Goal: Task Accomplishment & Management: Manage account settings

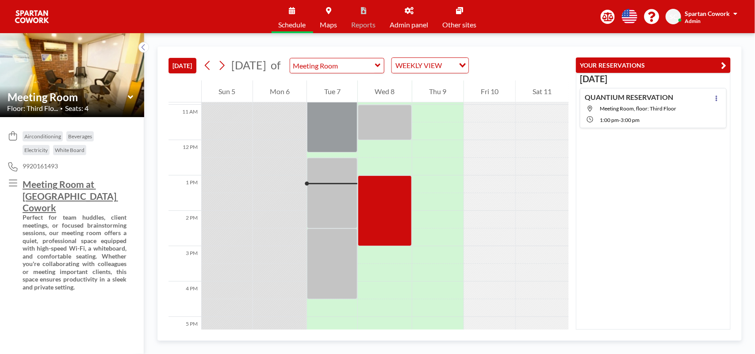
scroll to position [332, 0]
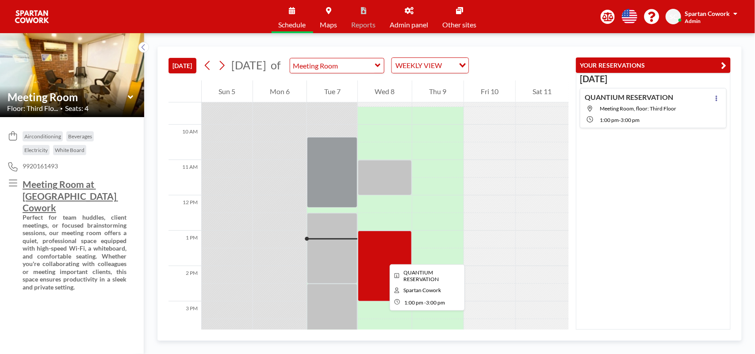
drag, startPoint x: 383, startPoint y: 257, endPoint x: 379, endPoint y: 266, distance: 10.5
click at [379, 266] on div at bounding box center [385, 266] width 54 height 71
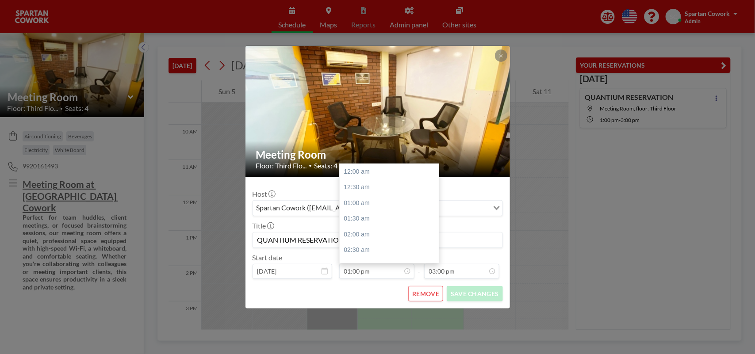
scroll to position [409, 0]
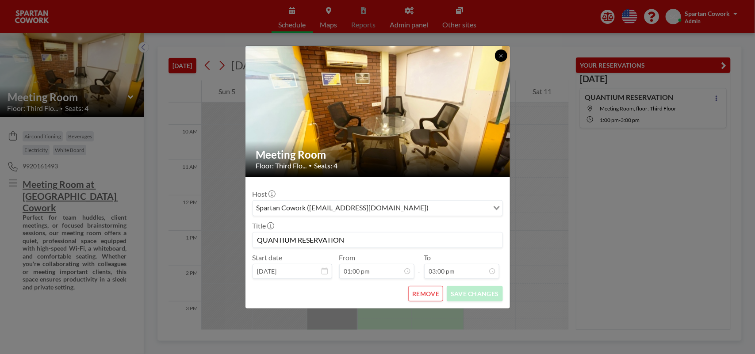
click at [503, 51] on button at bounding box center [501, 56] width 12 height 12
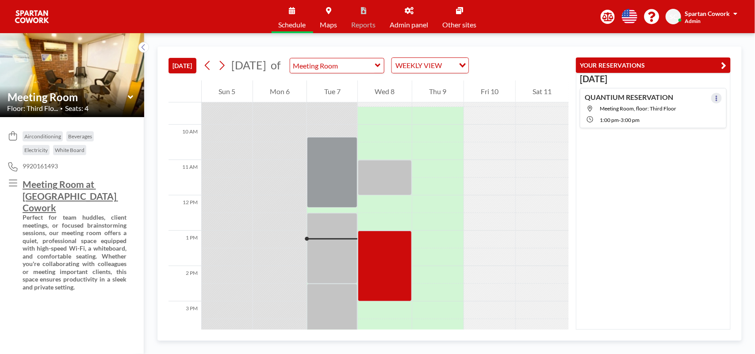
click at [715, 99] on icon at bounding box center [717, 99] width 4 height 6
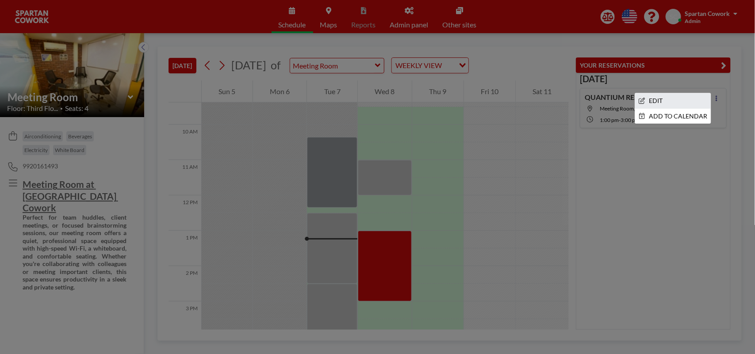
click at [667, 100] on li "EDIT" at bounding box center [673, 100] width 76 height 15
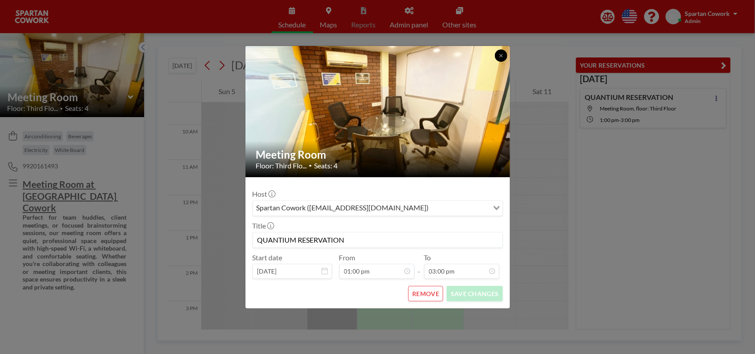
click at [500, 52] on button at bounding box center [501, 56] width 12 height 12
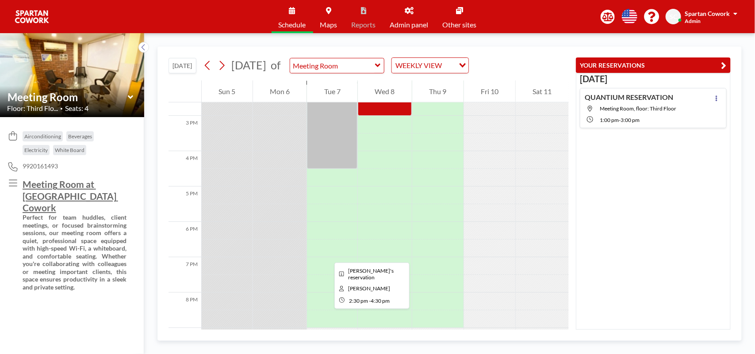
scroll to position [462, 0]
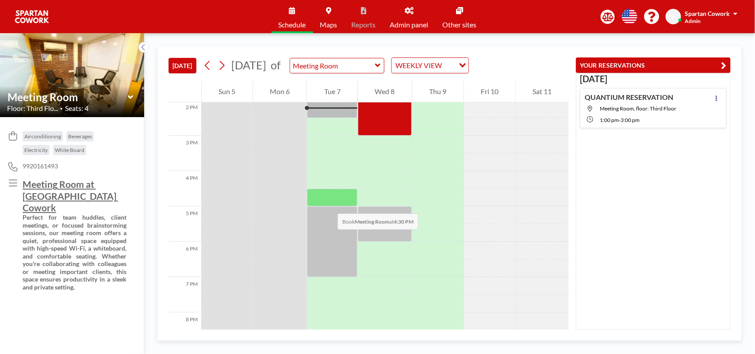
scroll to position [442, 0]
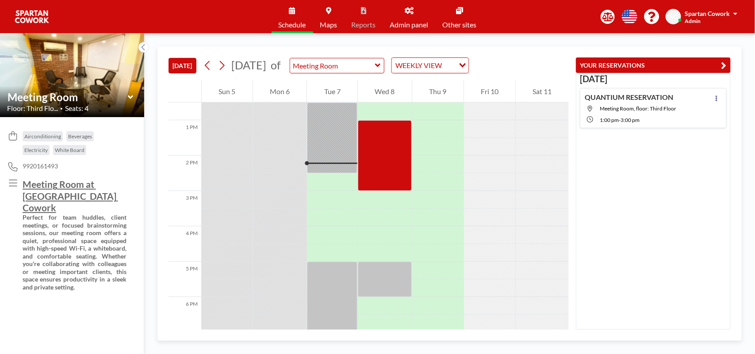
click at [410, 16] on link "Admin panel" at bounding box center [409, 16] width 53 height 33
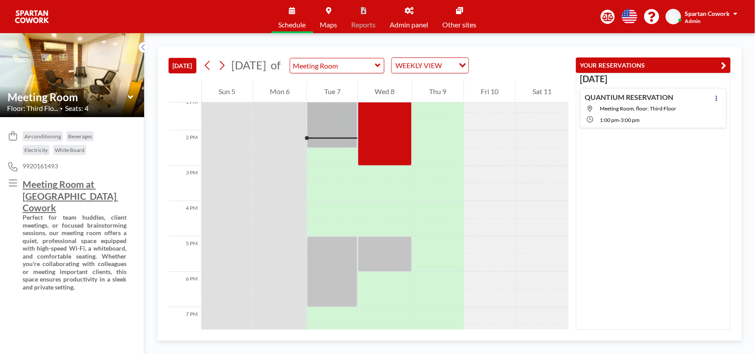
scroll to position [462, 0]
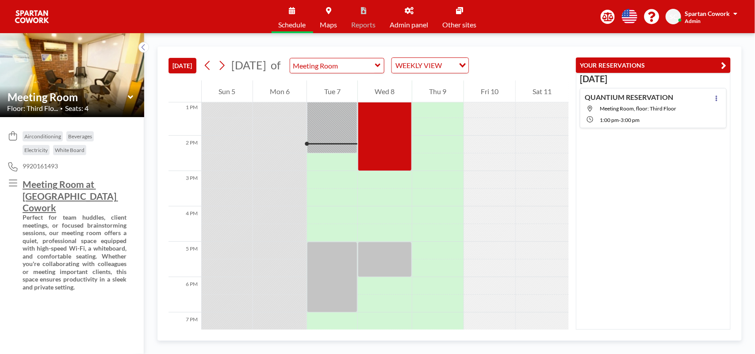
click at [411, 17] on link "Admin panel" at bounding box center [409, 16] width 53 height 33
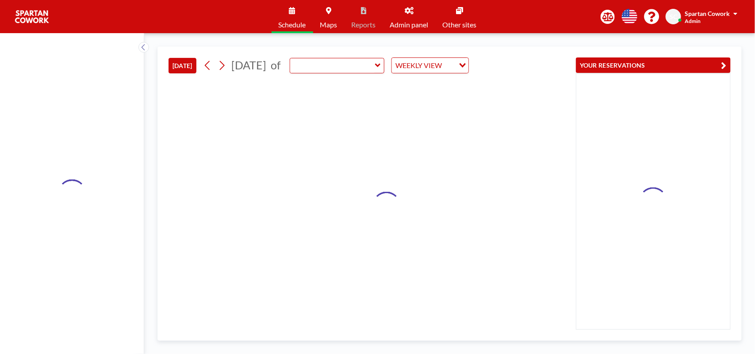
type input "Meeting Room"
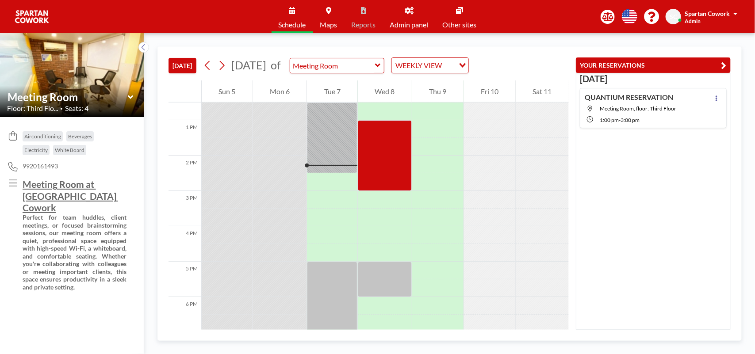
scroll to position [498, 0]
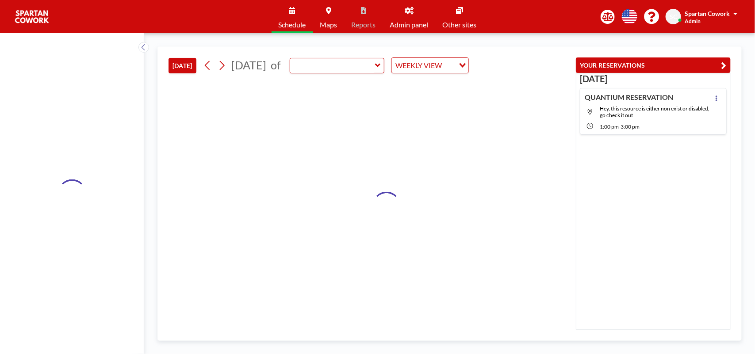
type input "Meeting Room"
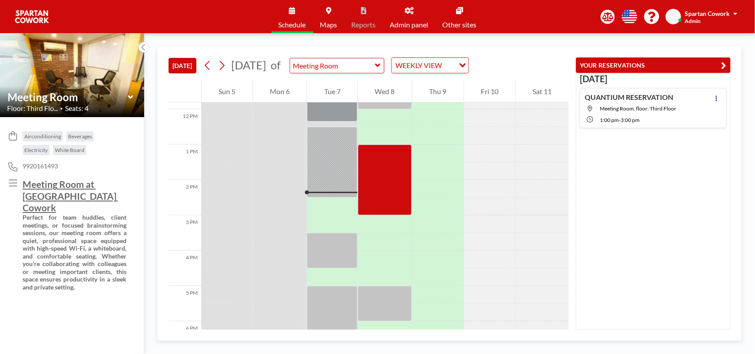
scroll to position [498, 0]
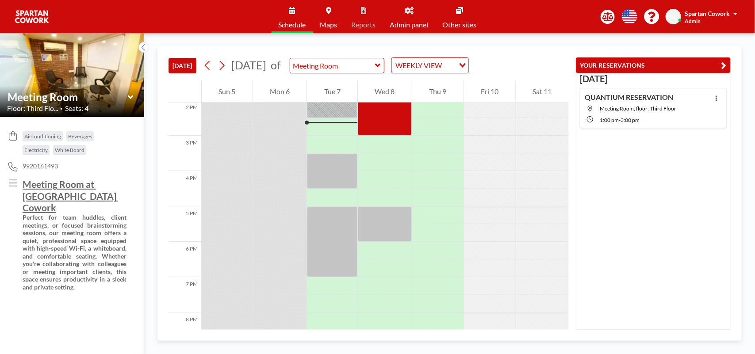
click at [405, 13] on icon at bounding box center [409, 10] width 9 height 7
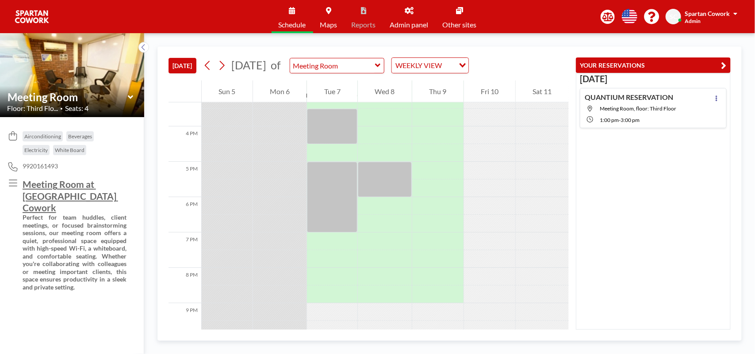
scroll to position [487, 0]
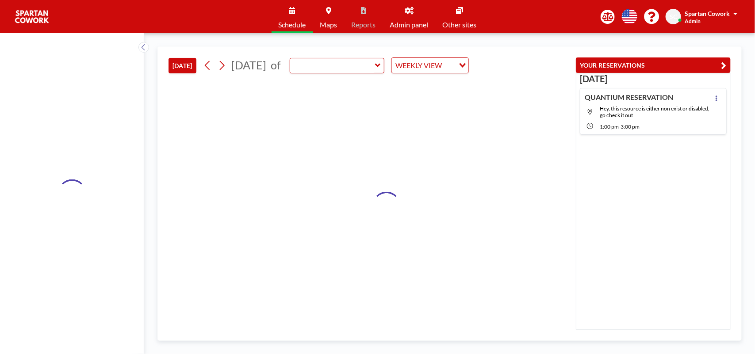
type input "Meeting Room"
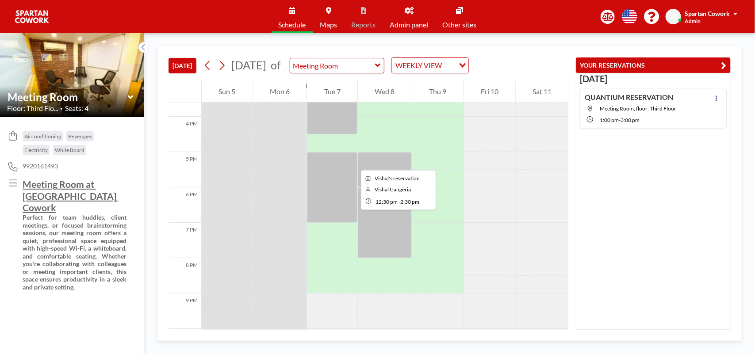
scroll to position [553, 0]
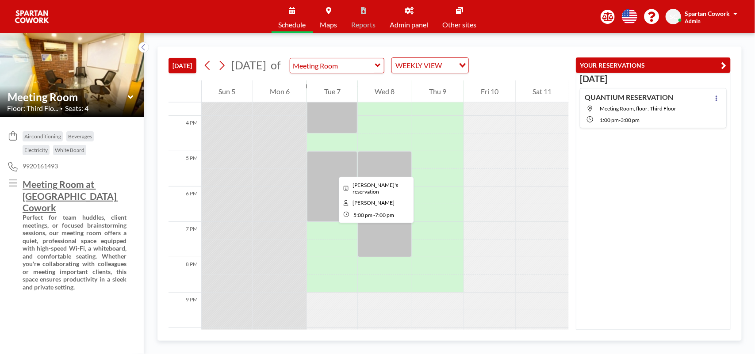
drag, startPoint x: 332, startPoint y: 169, endPoint x: 315, endPoint y: 182, distance: 21.4
click at [315, 182] on div at bounding box center [332, 186] width 50 height 71
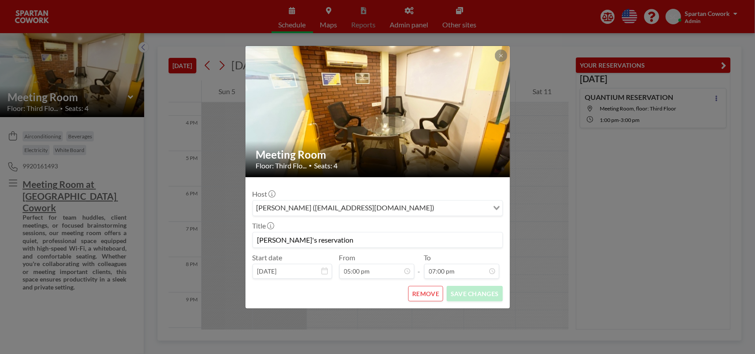
scroll to position [47, 0]
click at [427, 296] on button "REMOVE" at bounding box center [425, 293] width 35 height 15
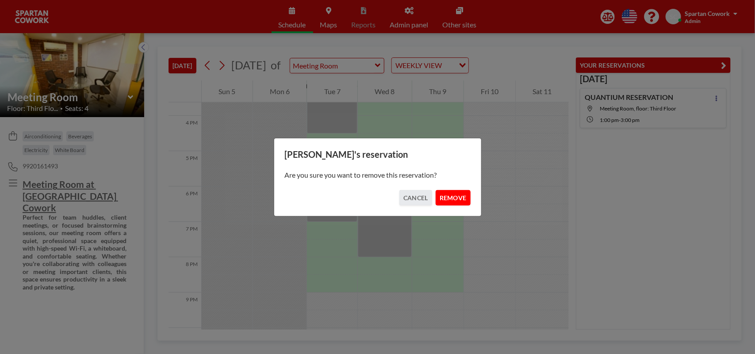
click at [456, 199] on button "REMOVE" at bounding box center [453, 197] width 35 height 15
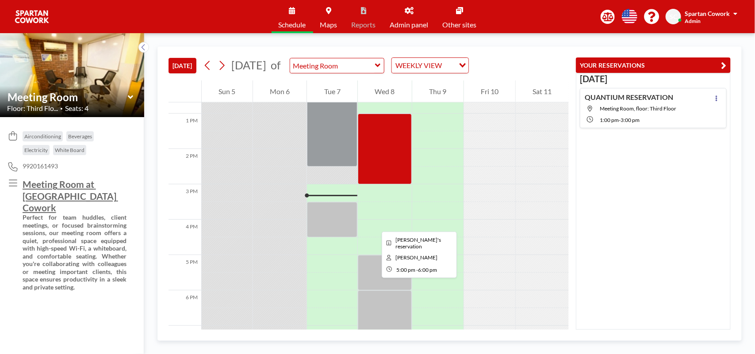
scroll to position [442, 0]
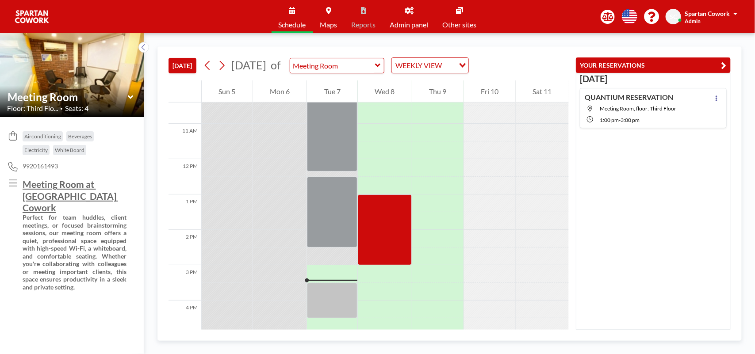
scroll to position [387, 0]
